Goal: Information Seeking & Learning: Learn about a topic

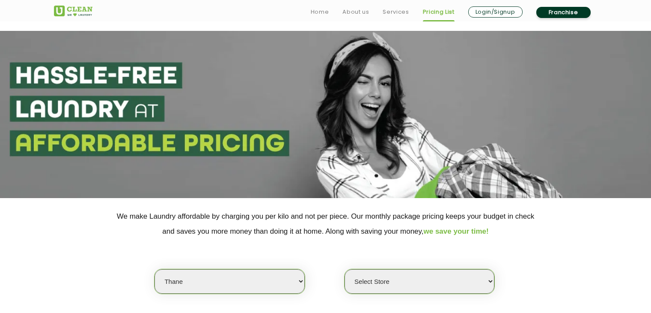
select select "37"
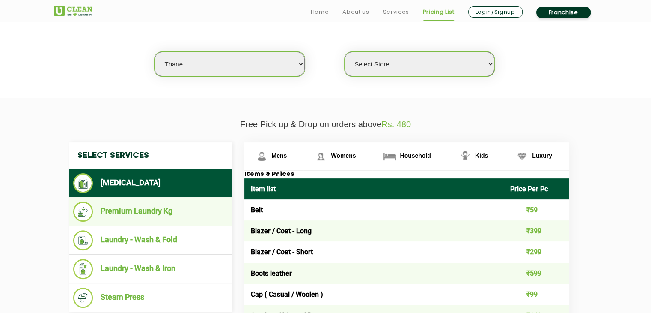
click at [161, 212] on li "Premium Laundry Kg" at bounding box center [150, 211] width 154 height 20
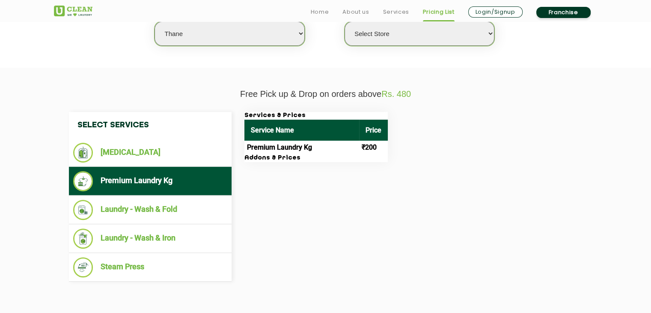
scroll to position [248, 0]
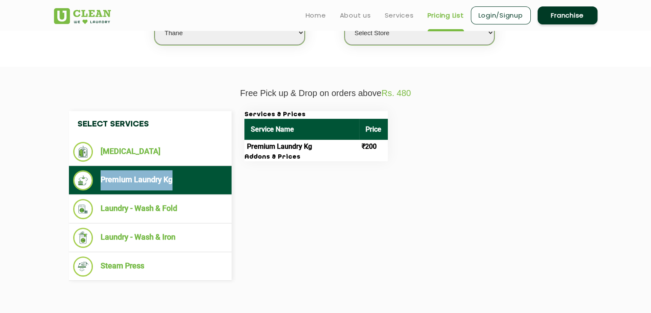
drag, startPoint x: 176, startPoint y: 180, endPoint x: 101, endPoint y: 178, distance: 75.0
click at [101, 178] on li "Premium Laundry Kg" at bounding box center [150, 180] width 154 height 20
copy li "Premium Laundry Kg"
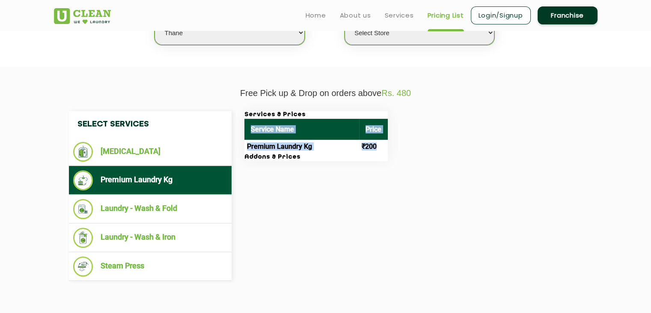
drag, startPoint x: 250, startPoint y: 127, endPoint x: 380, endPoint y: 150, distance: 131.7
click at [380, 150] on table "Service Name Price Premium Laundry Kg ₹200" at bounding box center [315, 136] width 143 height 35
copy table "Service Name Price Premium Laundry Kg ₹200"
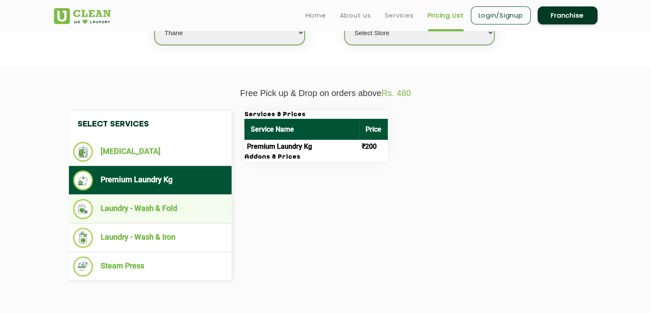
click at [168, 209] on li "Laundry - Wash & Fold" at bounding box center [150, 209] width 154 height 20
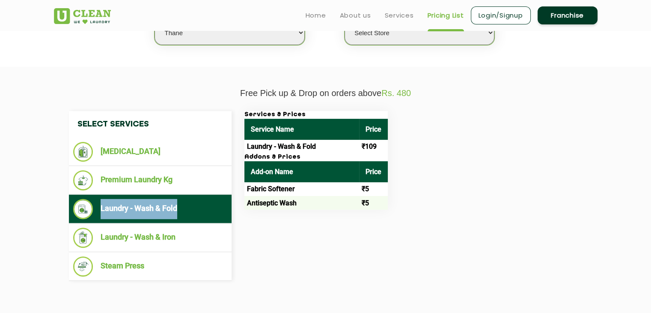
drag, startPoint x: 179, startPoint y: 206, endPoint x: 101, endPoint y: 214, distance: 78.8
click at [101, 214] on li "Laundry - Wash & Fold" at bounding box center [150, 209] width 154 height 20
copy li "Laundry - Wash & Fold"
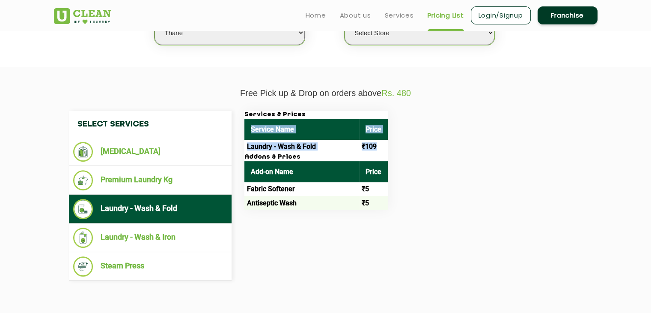
drag, startPoint x: 249, startPoint y: 128, endPoint x: 378, endPoint y: 144, distance: 130.7
click at [378, 144] on table "Service Name Price Laundry - Wash & Fold ₹109" at bounding box center [315, 136] width 143 height 35
copy table "Service Name Price Laundry - Wash & Fold ₹109"
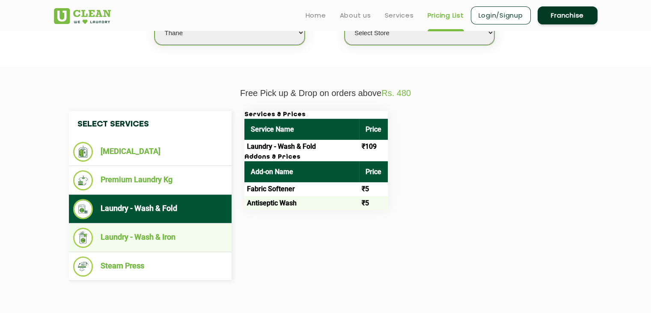
click at [160, 236] on li "Laundry - Wash & Iron" at bounding box center [150, 237] width 154 height 20
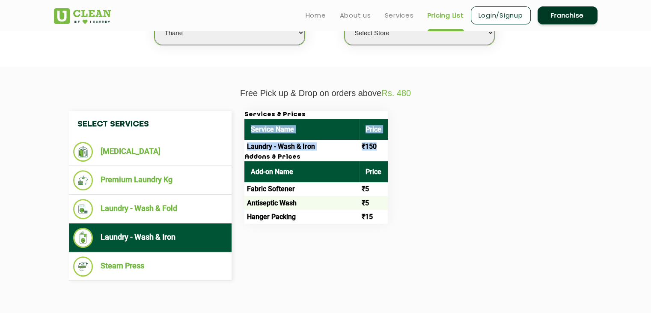
drag, startPoint x: 250, startPoint y: 128, endPoint x: 383, endPoint y: 146, distance: 133.5
click at [383, 146] on table "Service Name Price Laundry - Wash & Iron ₹150" at bounding box center [315, 136] width 143 height 35
copy table "Service Name Price Laundry - Wash & Iron ₹150"
click at [275, 180] on th "Add-on Name" at bounding box center [301, 171] width 115 height 21
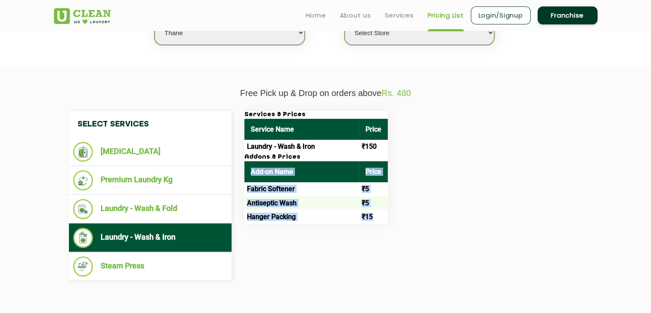
drag, startPoint x: 248, startPoint y: 168, endPoint x: 377, endPoint y: 216, distance: 137.5
click at [377, 216] on table "Add-on Name Price Fabric Softener ₹5 Antiseptic Wash ₹5 Hanger Packing ₹15" at bounding box center [315, 192] width 143 height 63
copy table "Add-on Name Price Fabric Softener ₹5 Antiseptic Wash ₹5 Hanger Packing ₹15"
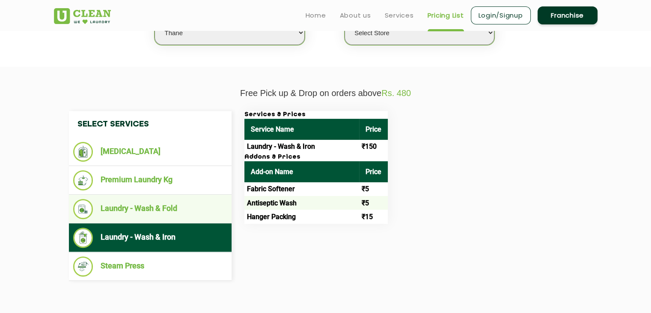
click at [164, 206] on li "Laundry - Wash & Fold" at bounding box center [150, 209] width 154 height 20
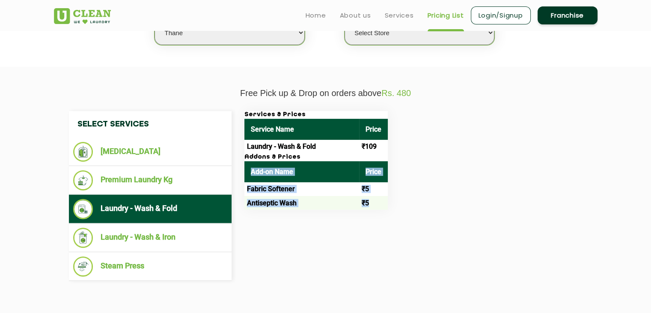
drag, startPoint x: 247, startPoint y: 168, endPoint x: 380, endPoint y: 200, distance: 137.3
click at [380, 200] on table "Add-on Name Price Fabric Softener ₹5 Antiseptic Wash ₹5" at bounding box center [315, 185] width 143 height 49
copy table "Add-on Name Price Fabric Softener ₹5 Antiseptic Wash ₹5"
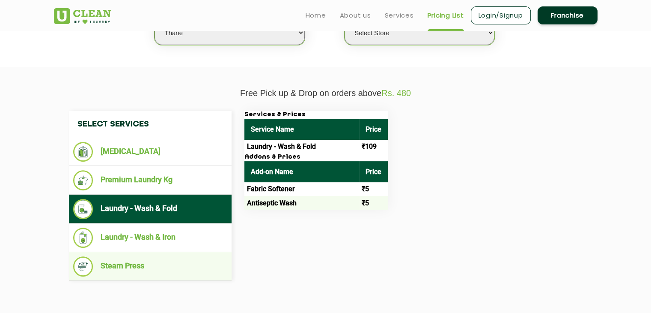
click at [173, 259] on li "Steam Press" at bounding box center [150, 266] width 154 height 20
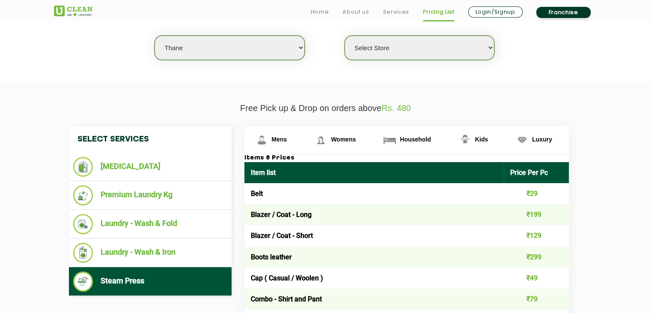
scroll to position [235, 0]
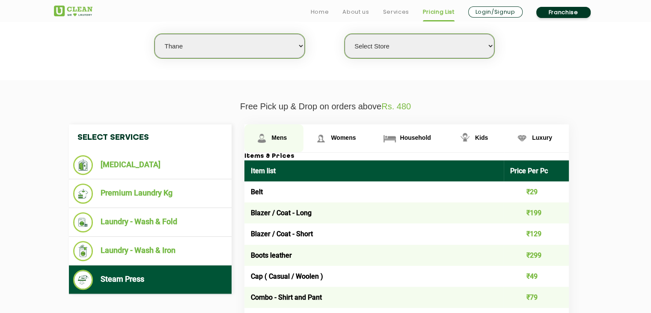
click at [281, 134] on span "Mens" at bounding box center [279, 137] width 15 height 7
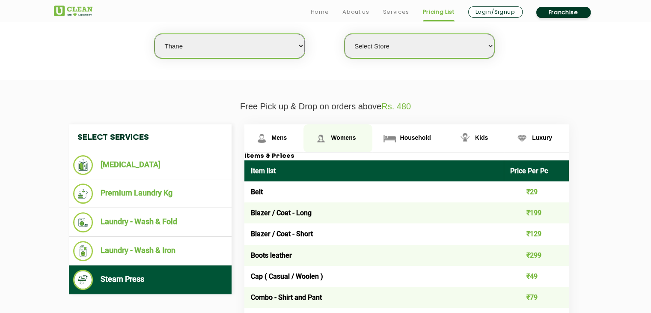
click at [342, 136] on span "Womens" at bounding box center [343, 137] width 25 height 7
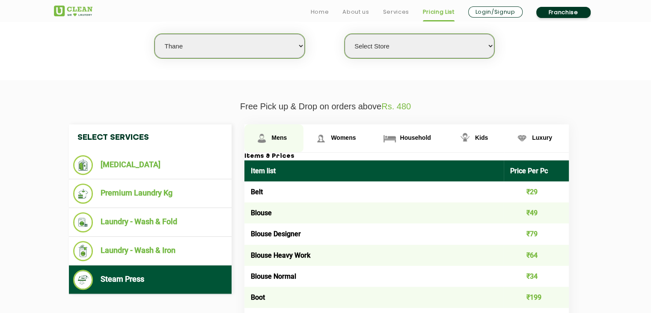
click at [283, 138] on span "Mens" at bounding box center [279, 137] width 15 height 7
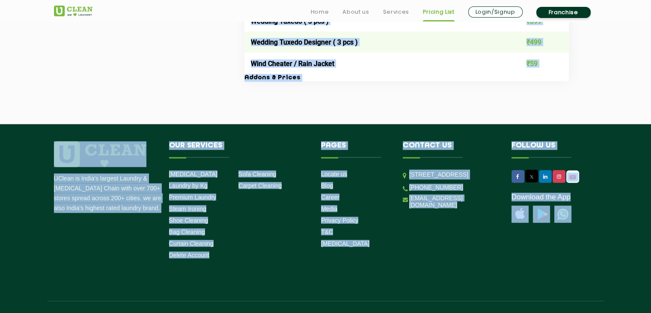
scroll to position [1864, 0]
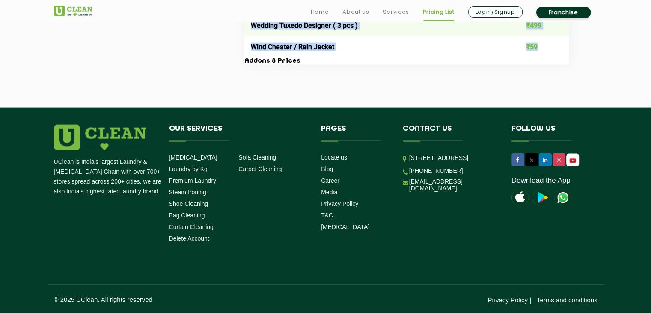
drag, startPoint x: 248, startPoint y: 122, endPoint x: 551, endPoint y: 54, distance: 311.1
copy table "Lore ipsu Dolor Sit Am Cons ₹84 Adipis / Elit - Sedd ₹740 Eiusmo / Temp - Incid…"
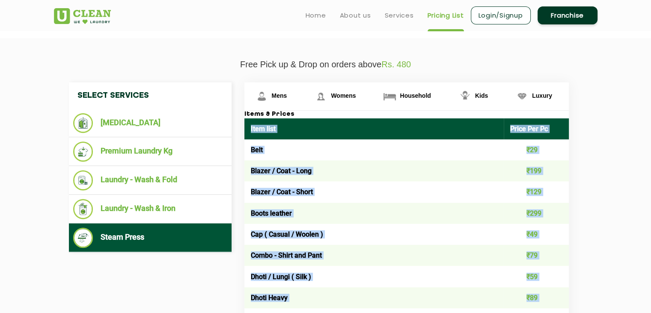
scroll to position [274, 0]
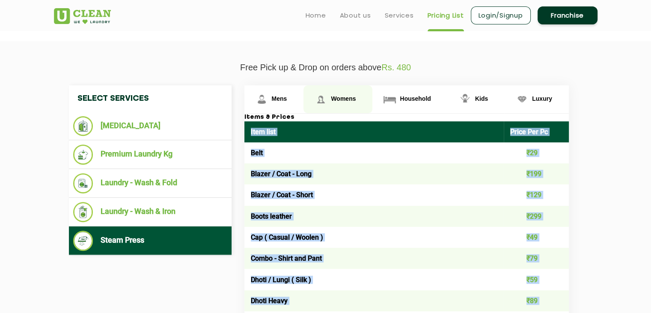
click at [333, 96] on span "Womens" at bounding box center [343, 98] width 25 height 7
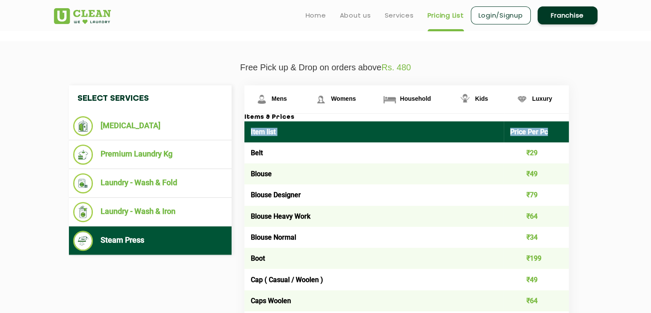
click at [253, 156] on td "Belt" at bounding box center [374, 152] width 260 height 21
click at [252, 138] on th "Item list" at bounding box center [374, 131] width 260 height 21
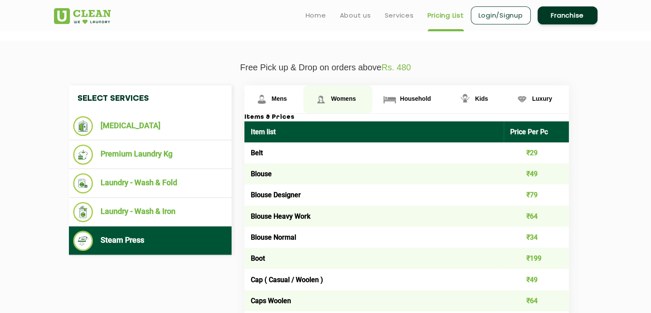
click at [338, 98] on span "Womens" at bounding box center [343, 98] width 25 height 7
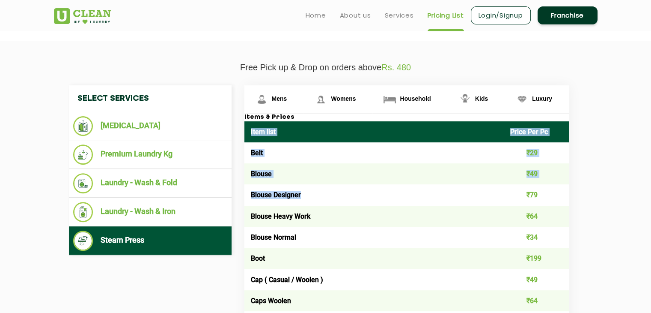
drag, startPoint x: 251, startPoint y: 130, endPoint x: 315, endPoint y: 186, distance: 84.7
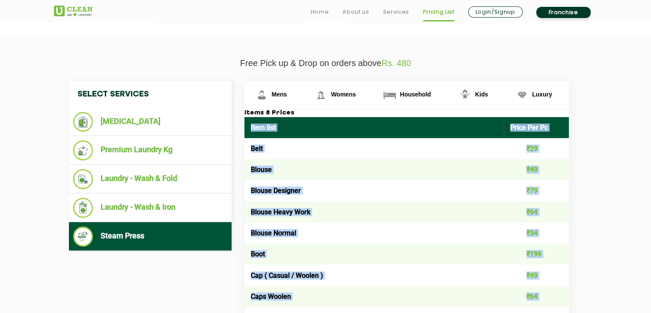
scroll to position [279, 0]
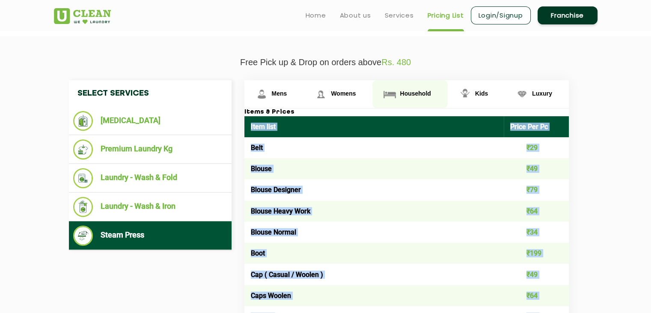
click at [404, 96] on link "Household" at bounding box center [409, 94] width 75 height 28
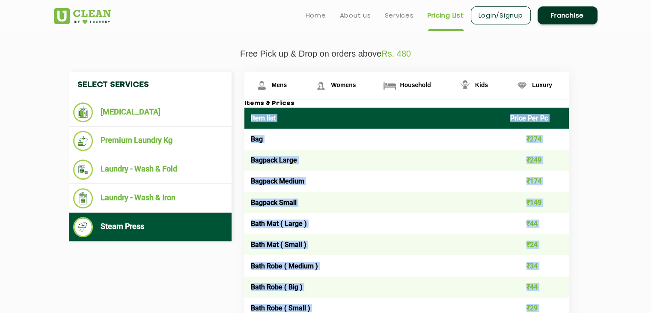
scroll to position [288, 0]
click at [479, 86] on span "Kids" at bounding box center [481, 84] width 13 height 7
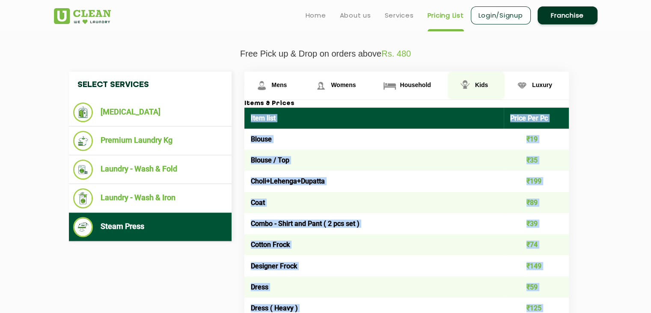
click at [479, 86] on span "Kids" at bounding box center [481, 84] width 13 height 7
click at [476, 82] on span "Kids" at bounding box center [481, 84] width 13 height 7
click at [550, 89] on link "Luxury" at bounding box center [537, 85] width 64 height 28
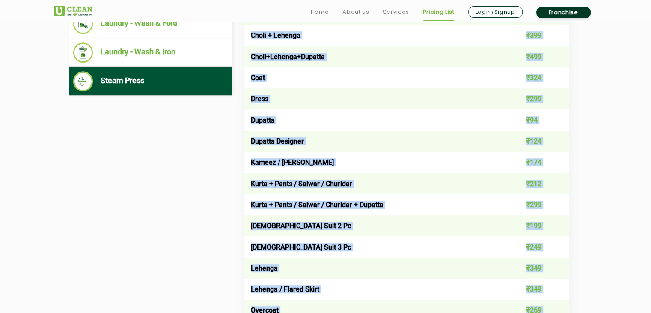
scroll to position [433, 0]
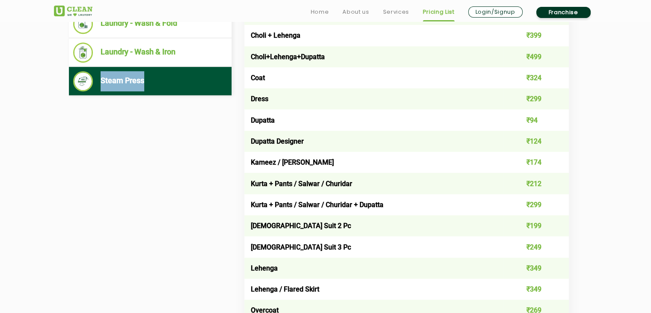
drag, startPoint x: 146, startPoint y: 79, endPoint x: 103, endPoint y: 80, distance: 42.8
click at [103, 80] on li "Steam Press" at bounding box center [150, 81] width 154 height 20
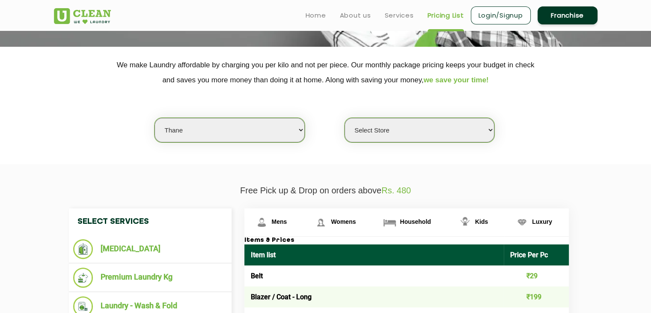
scroll to position [0, 0]
